Goal: Information Seeking & Learning: Learn about a topic

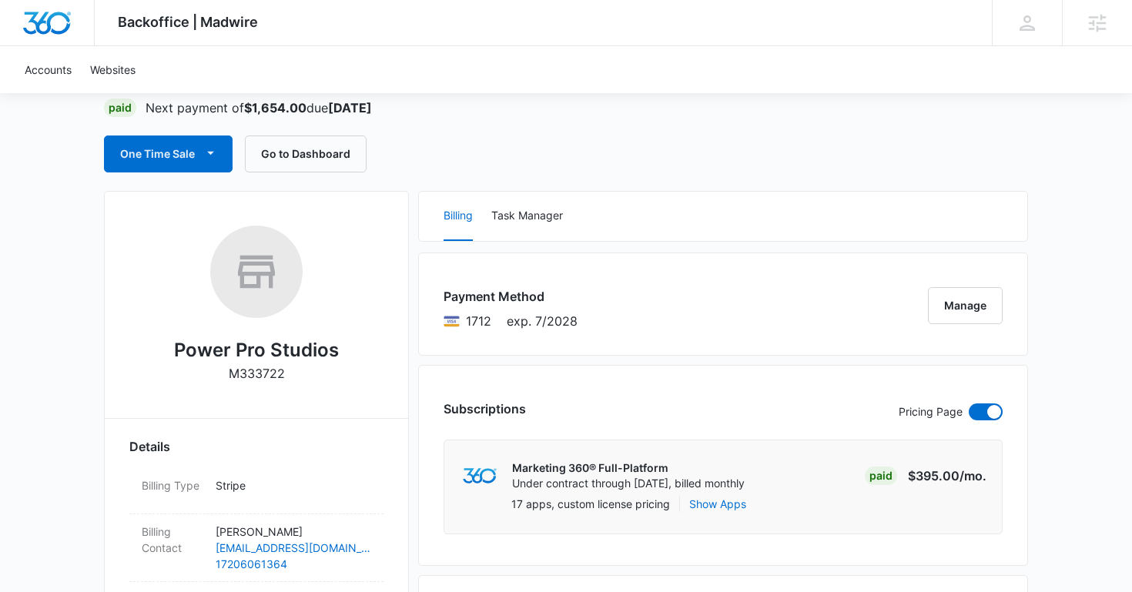
scroll to position [99, 0]
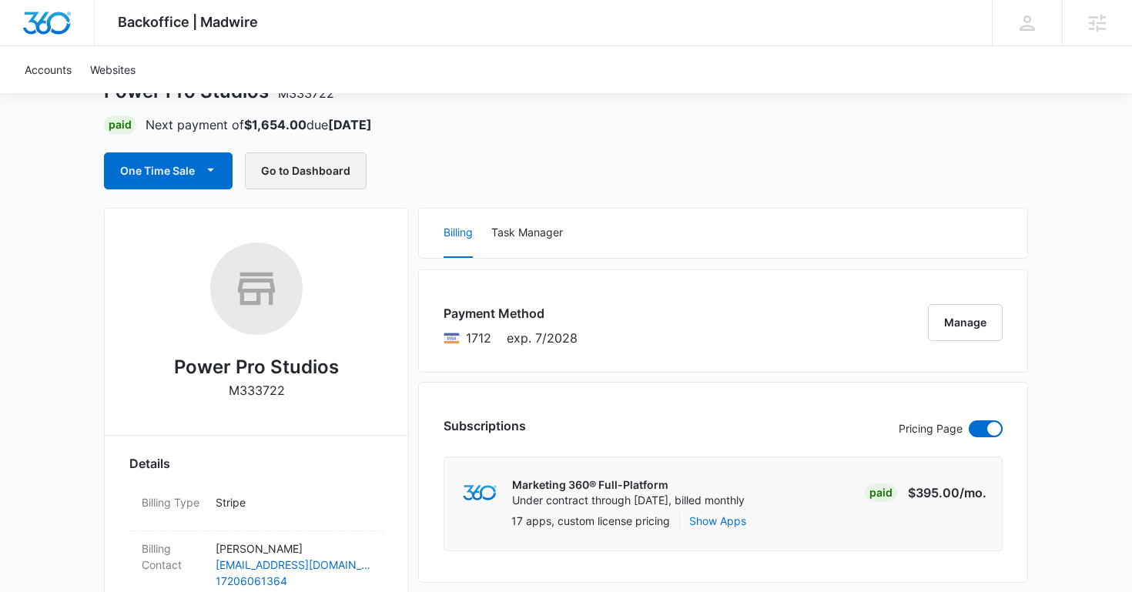
click at [268, 173] on button "Go to Dashboard" at bounding box center [306, 171] width 122 height 37
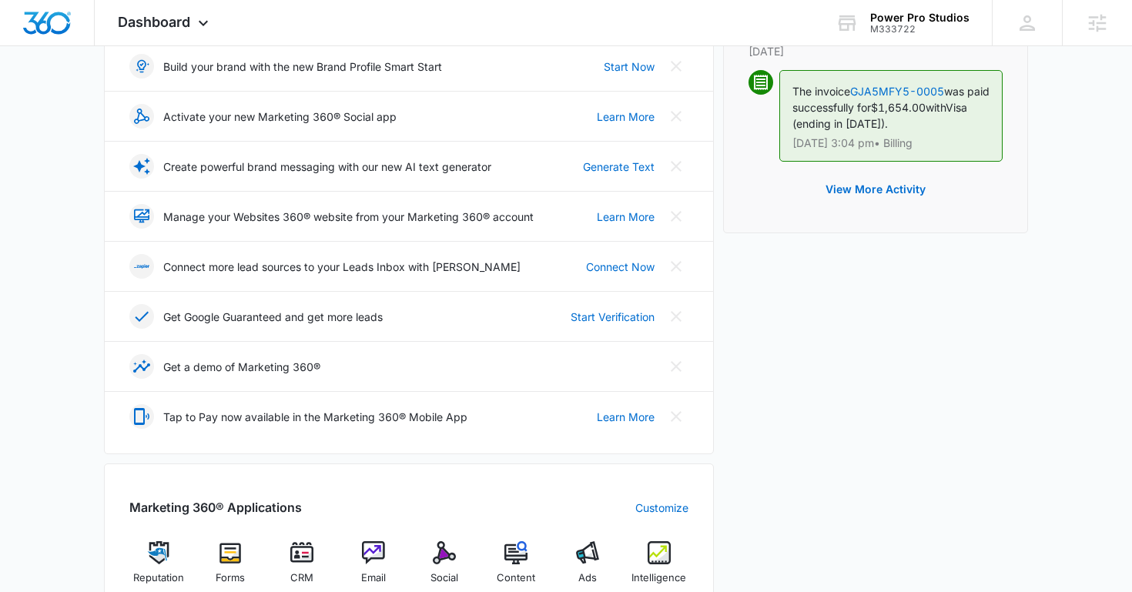
scroll to position [230, 0]
click at [666, 573] on span "Intelligence" at bounding box center [659, 579] width 55 height 15
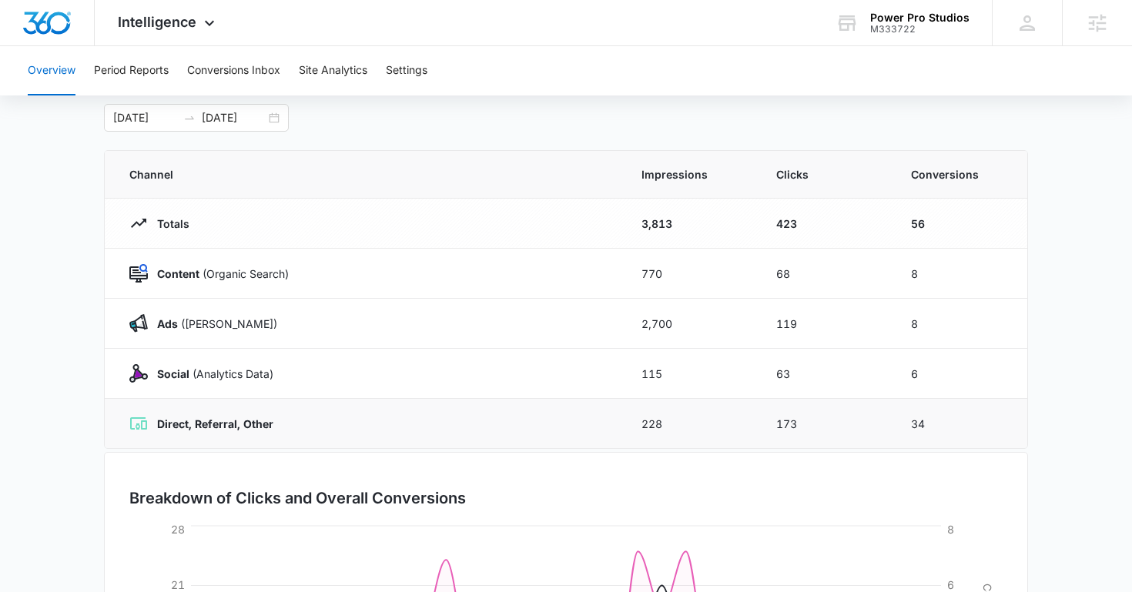
scroll to position [78, 0]
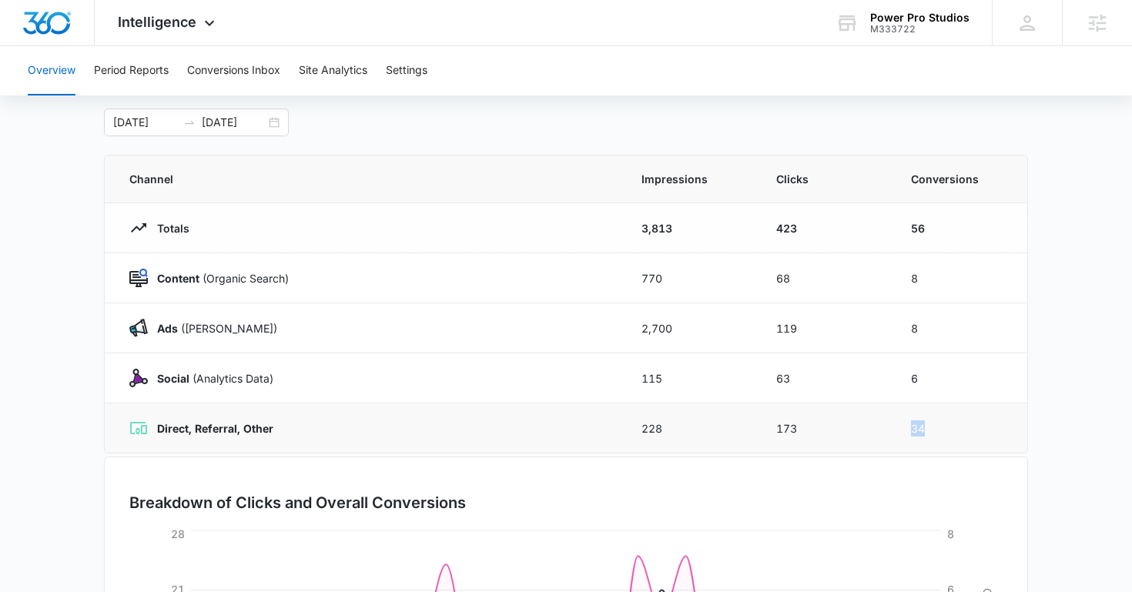
drag, startPoint x: 932, startPoint y: 440, endPoint x: 892, endPoint y: 430, distance: 41.3
click at [891, 430] on tr "Direct, Referral, Other 228 173 34" at bounding box center [566, 429] width 923 height 50
drag, startPoint x: 265, startPoint y: 428, endPoint x: 173, endPoint y: 422, distance: 92.6
click at [176, 422] on strong "Direct, Referral, Other" at bounding box center [215, 428] width 116 height 13
click at [303, 439] on td "Direct, Referral, Other" at bounding box center [364, 429] width 518 height 50
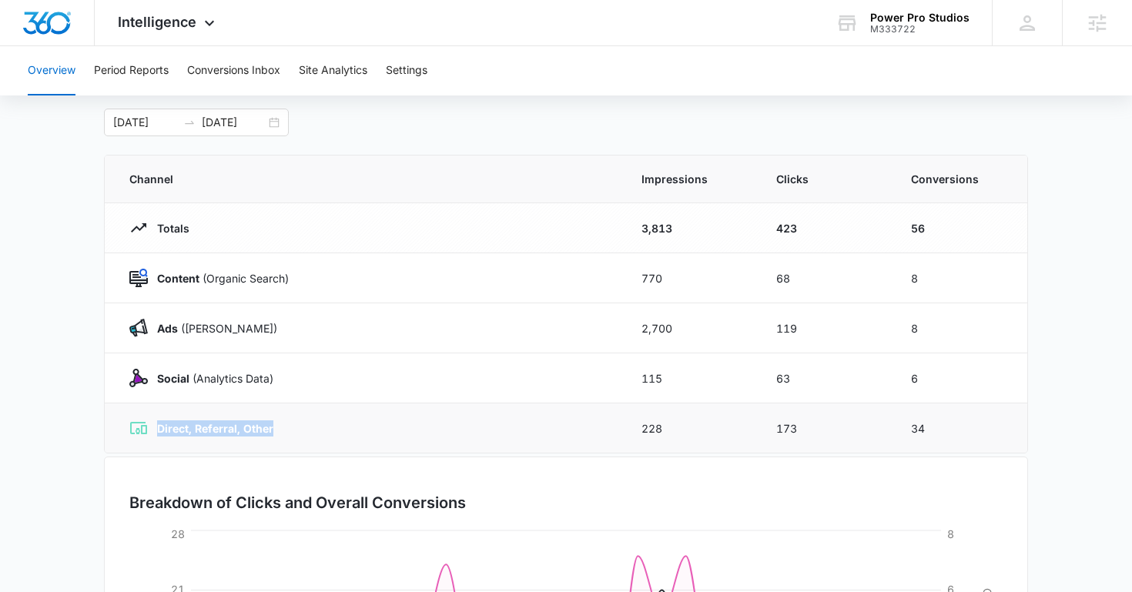
drag, startPoint x: 288, startPoint y: 435, endPoint x: 156, endPoint y: 434, distance: 132.5
click at [156, 434] on div "Direct, Referral, Other" at bounding box center [366, 428] width 475 height 18
